Goal: Find specific page/section: Find specific page/section

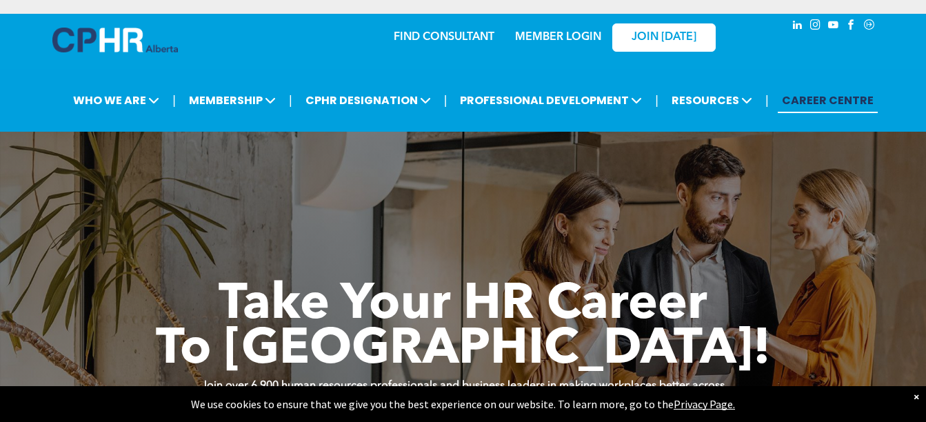
click at [573, 30] on div "MEMBER LOGIN" at bounding box center [558, 33] width 90 height 25
click at [575, 36] on link "MEMBER LOGIN" at bounding box center [558, 37] width 86 height 11
click at [565, 37] on link "MEMBER LOGIN" at bounding box center [558, 37] width 86 height 11
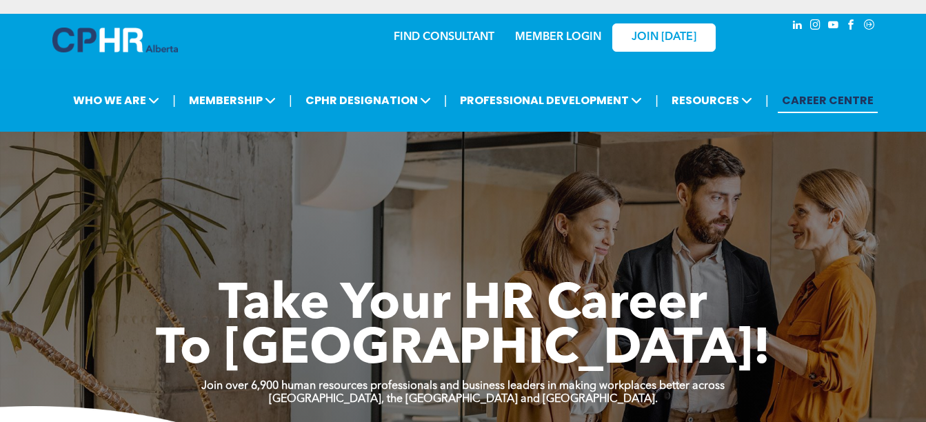
click at [555, 37] on link "MEMBER LOGIN" at bounding box center [558, 37] width 86 height 11
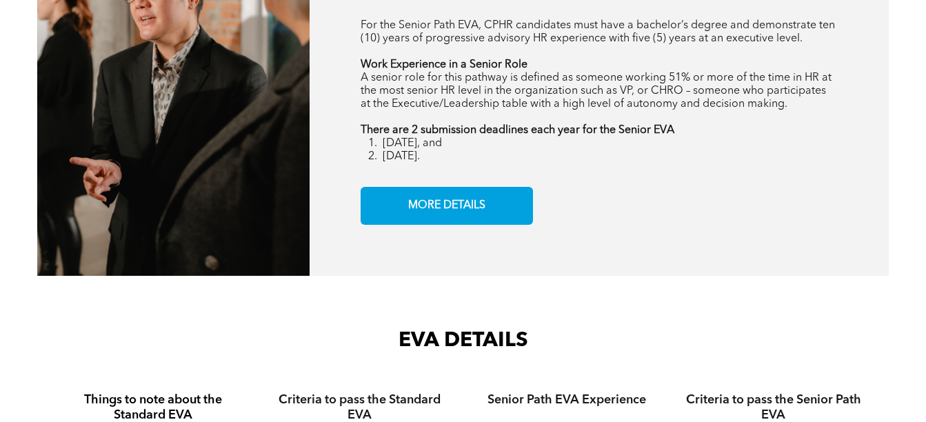
scroll to position [1586, 0]
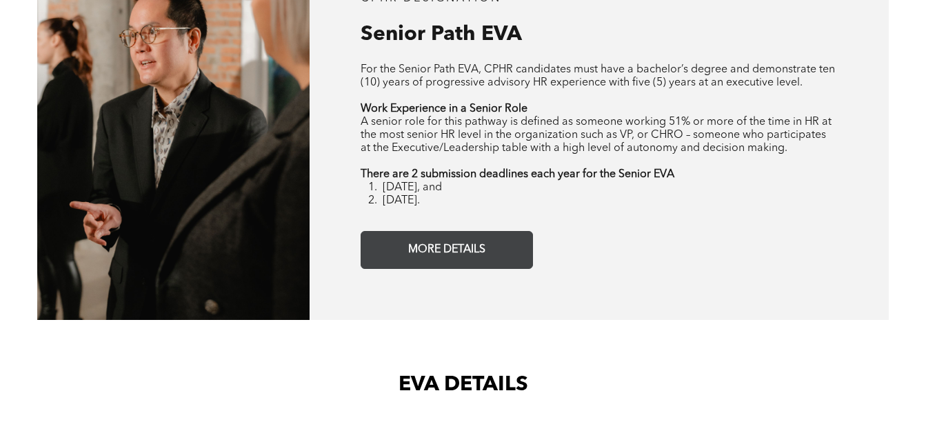
click at [470, 249] on span "MORE DETAILS" at bounding box center [446, 250] width 87 height 27
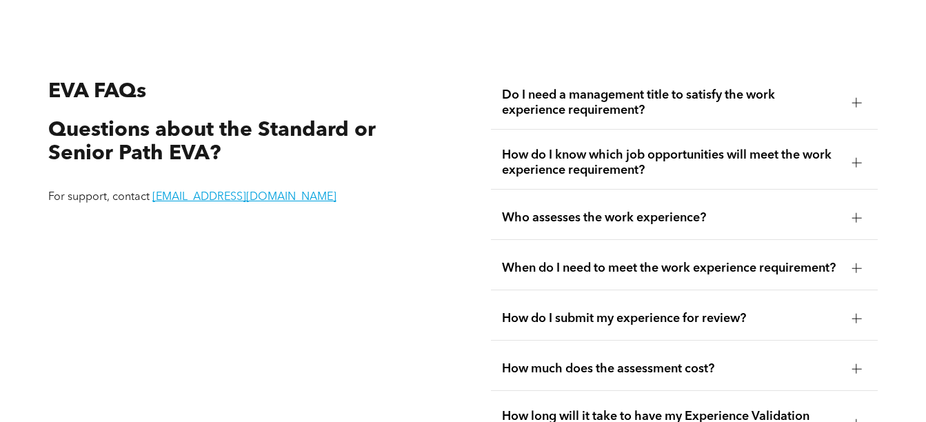
scroll to position [2288, 0]
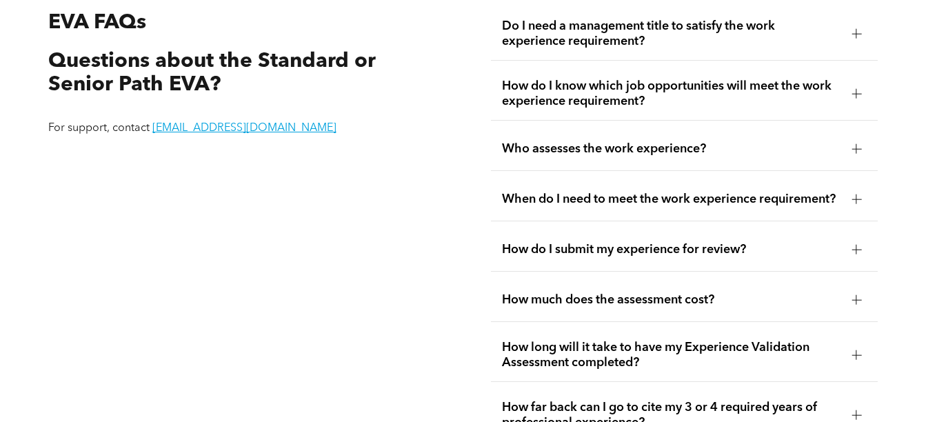
click at [857, 253] on div at bounding box center [857, 250] width 1 height 10
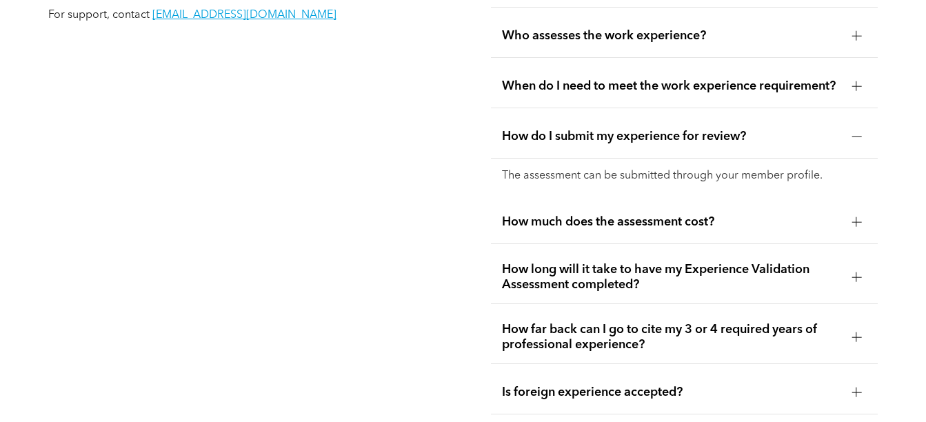
scroll to position [2426, 0]
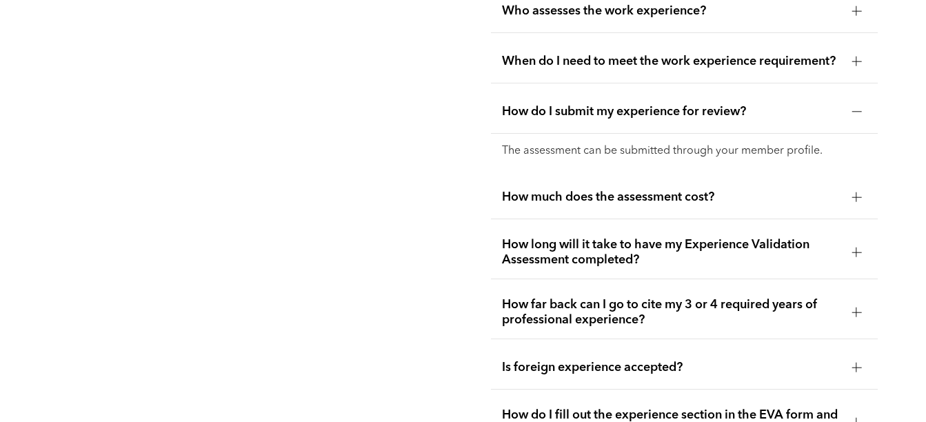
click at [852, 197] on div at bounding box center [857, 197] width 10 height 1
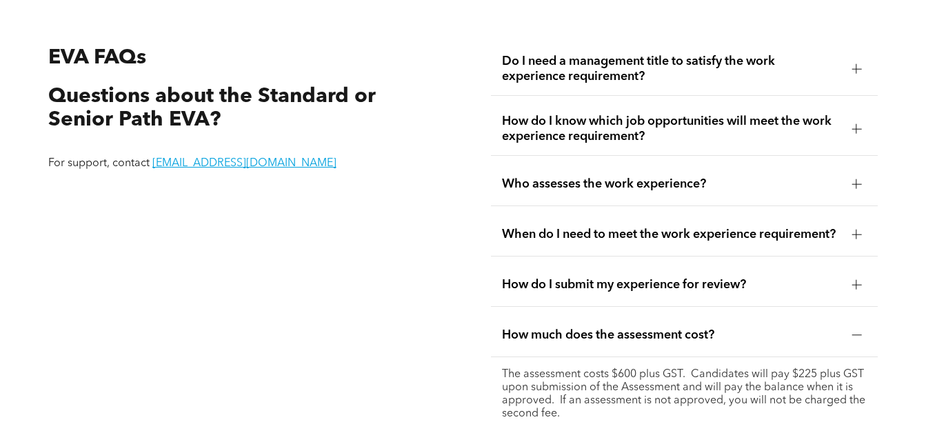
scroll to position [2219, 0]
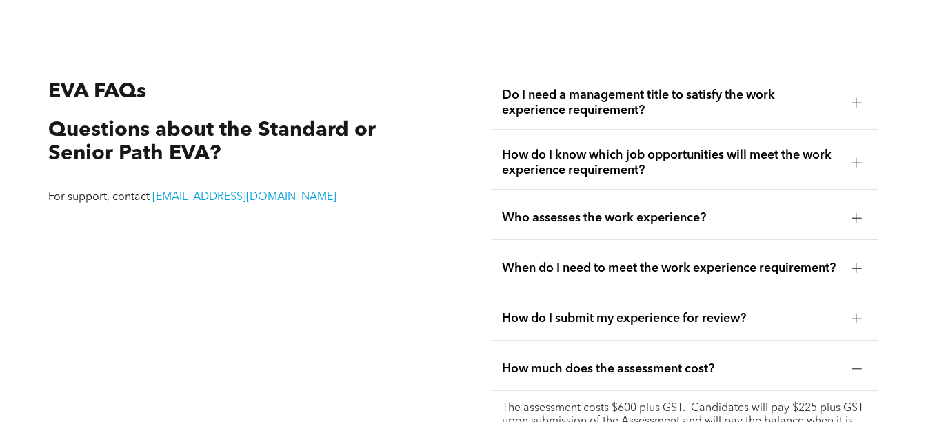
click at [859, 158] on div at bounding box center [857, 163] width 10 height 10
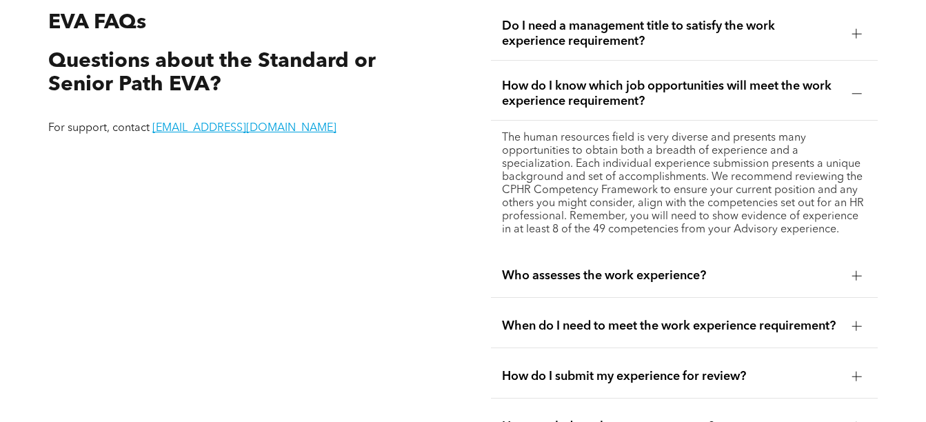
scroll to position [2357, 0]
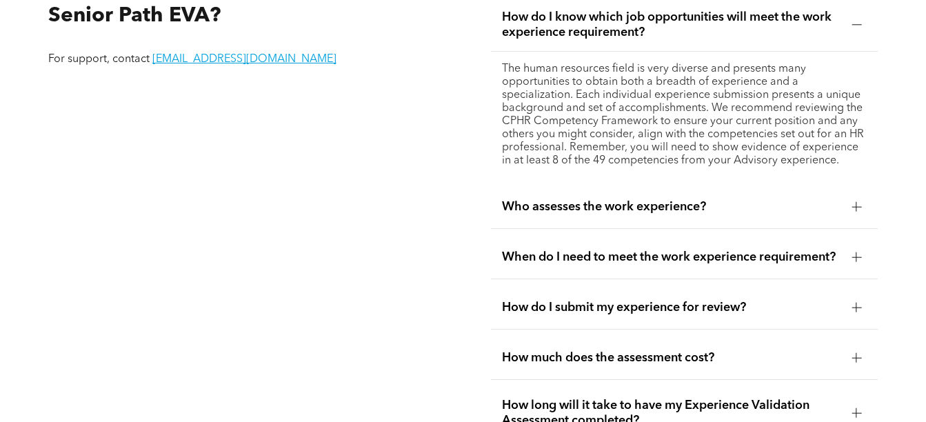
click at [853, 202] on div at bounding box center [857, 207] width 10 height 10
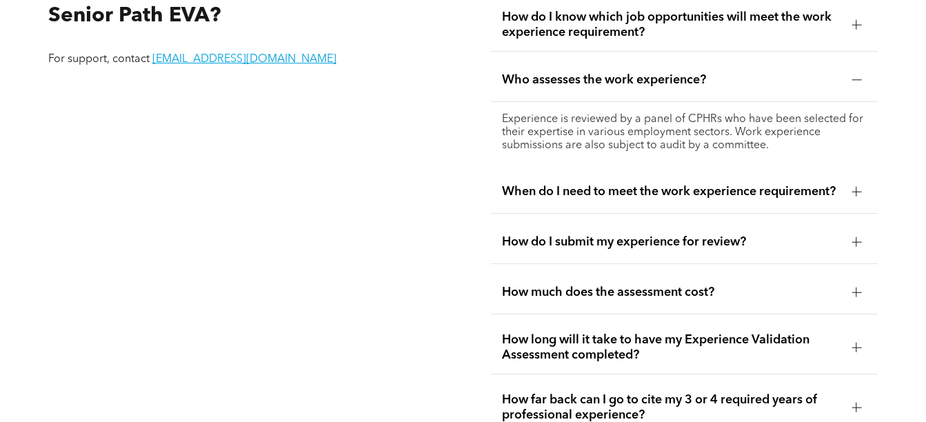
click at [850, 194] on div at bounding box center [856, 191] width 21 height 21
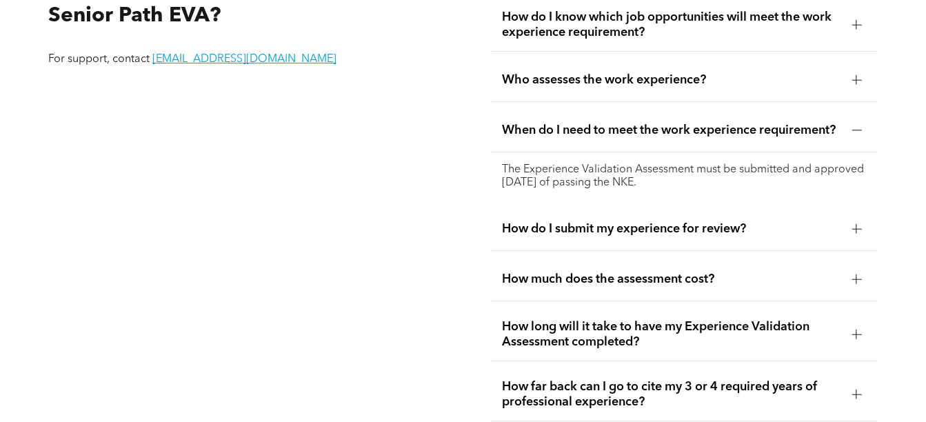
click at [853, 234] on div at bounding box center [857, 229] width 10 height 10
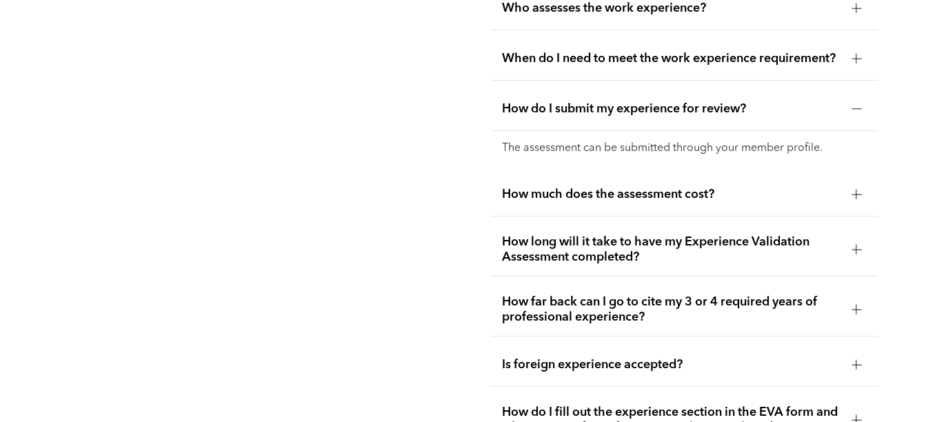
scroll to position [2495, 0]
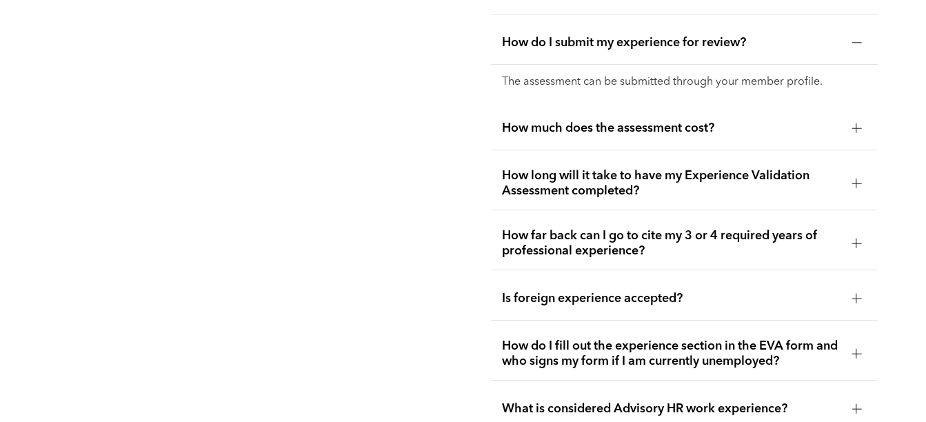
click at [851, 189] on div at bounding box center [856, 183] width 21 height 21
